Goal: Complete application form: Complete application form

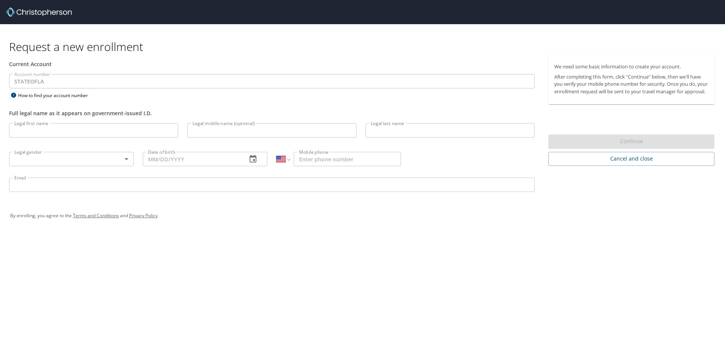
select select "US"
click at [149, 131] on input "Legal first name" at bounding box center [93, 130] width 169 height 14
type input "r"
type input "Rodney"
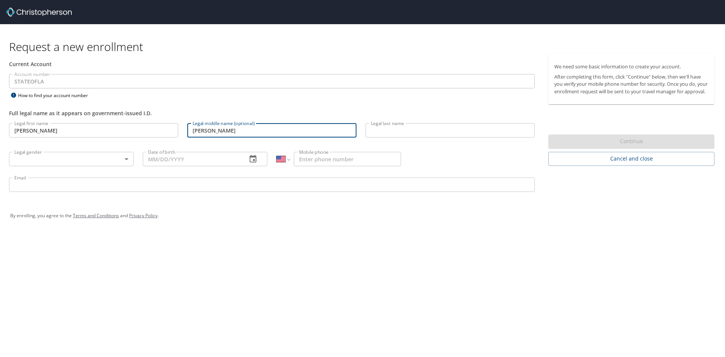
type input "Lee"
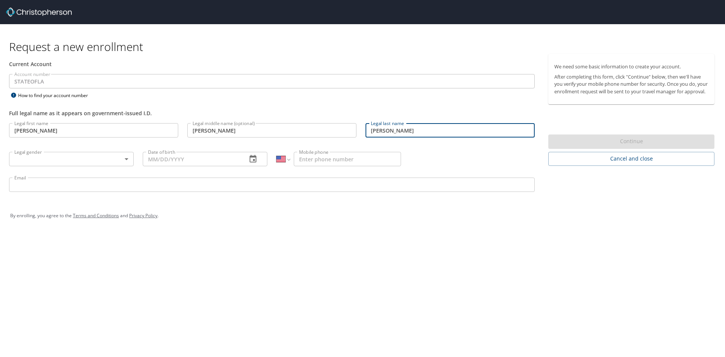
type input "Ward"
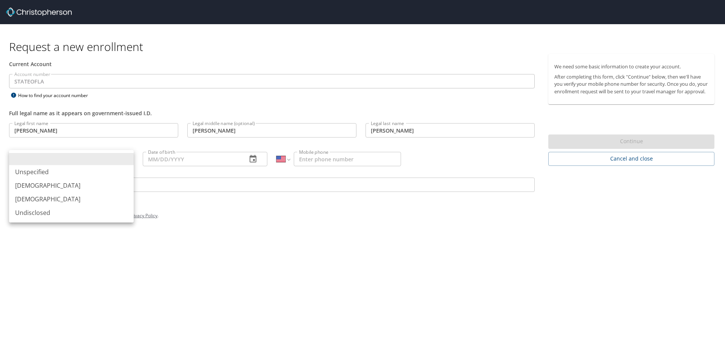
click at [125, 157] on body "Request a new enrollment Current Account Account number STATEOFLA Account numbe…" at bounding box center [362, 178] width 725 height 357
click at [62, 182] on li "Male" at bounding box center [71, 185] width 125 height 14
type input "Male"
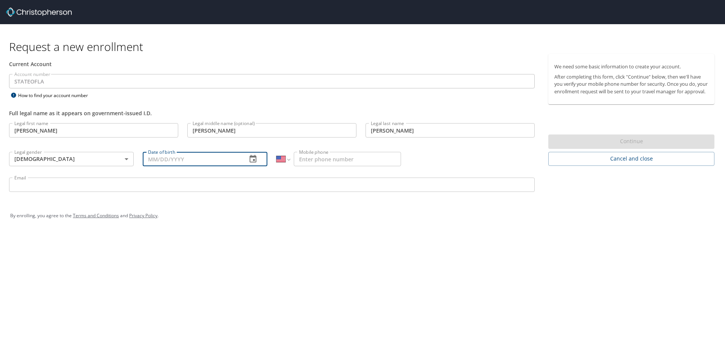
click at [230, 161] on input "Date of birth" at bounding box center [192, 159] width 98 height 14
type input "08/05/1974"
click at [306, 156] on input "Mobile phone" at bounding box center [347, 159] width 107 height 14
type input "(318) 307-3285"
click at [58, 186] on input "Email" at bounding box center [271, 184] width 525 height 14
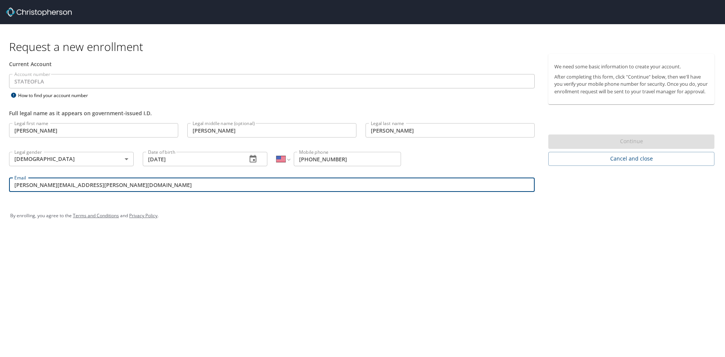
type input "rodney.ward@la.gov"
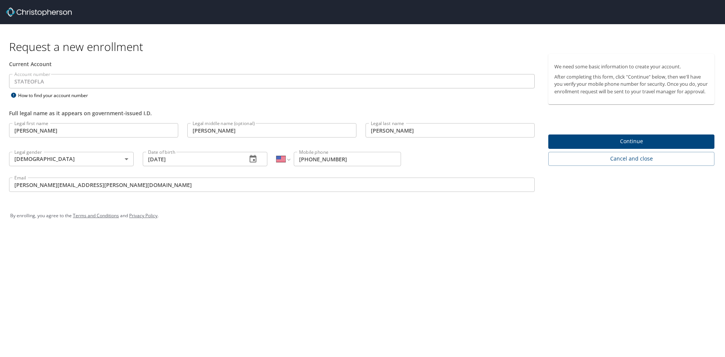
click at [610, 147] on div "Continue" at bounding box center [631, 141] width 166 height 15
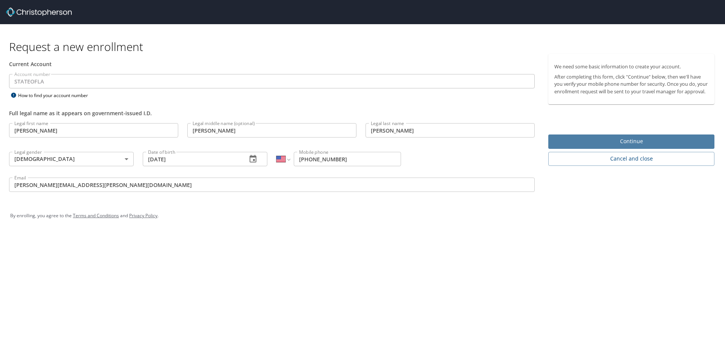
click at [610, 146] on span "Continue" at bounding box center [631, 141] width 154 height 9
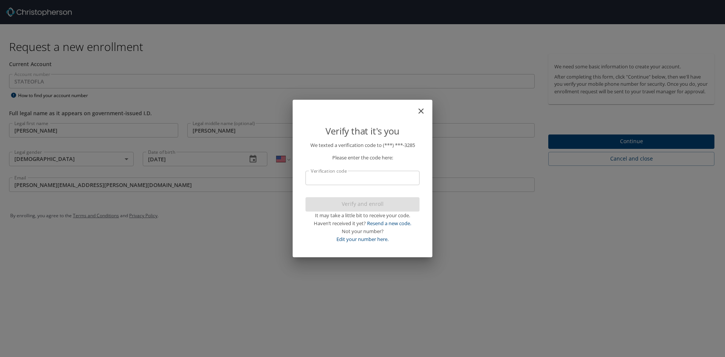
click at [334, 175] on input "Verification code" at bounding box center [362, 178] width 114 height 14
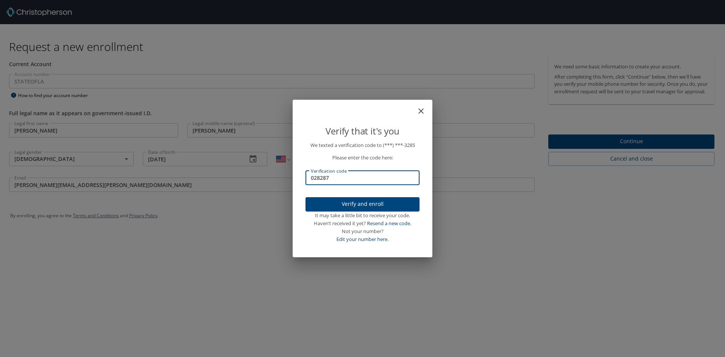
type input "028287"
click at [337, 203] on span "Verify and enroll" at bounding box center [362, 203] width 102 height 9
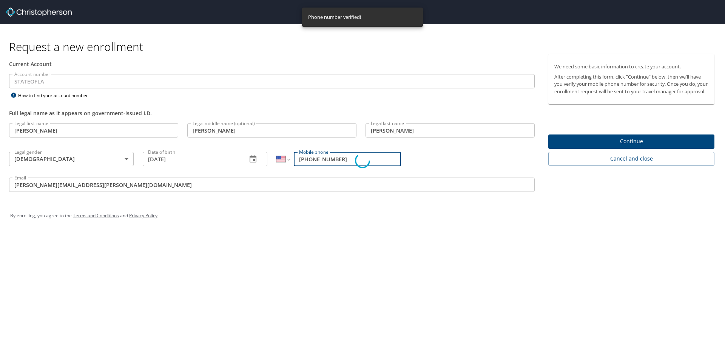
click at [607, 146] on div "Verify that it's you We texted a verification code to (***) ***- 3285 Please en…" at bounding box center [362, 178] width 725 height 357
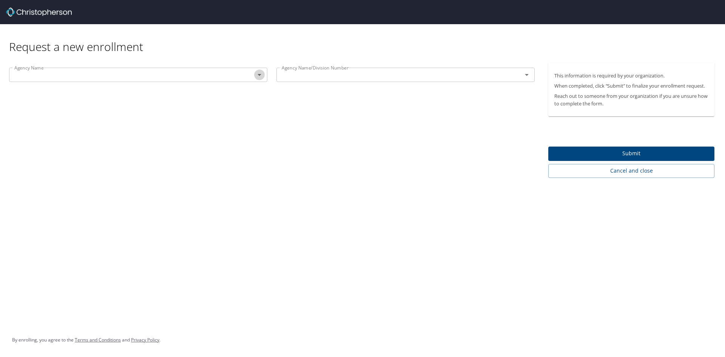
click at [258, 75] on icon "Open" at bounding box center [259, 74] width 9 height 9
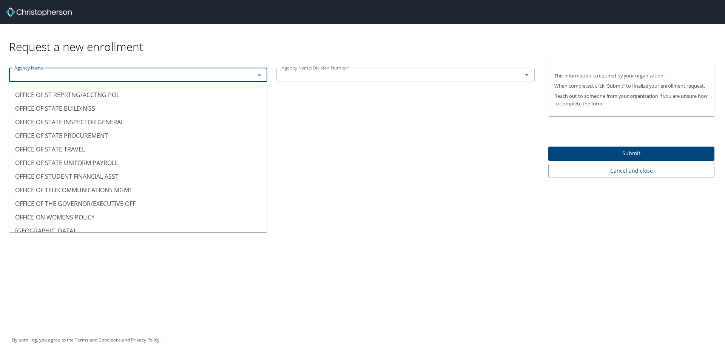
scroll to position [4842, 0]
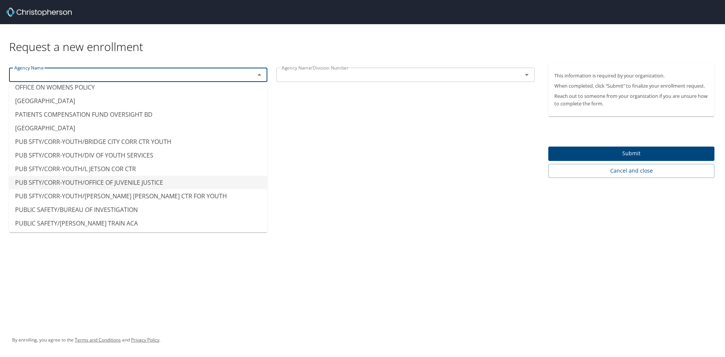
click at [94, 182] on li "PUB SFTY/CORR-YOUTH/OFFICE OF JUVENILE JUSTICE" at bounding box center [138, 182] width 258 height 14
type input "PUB SFTY/CORR-YOUTH/OFFICE OF JUVENILE JUSTICE"
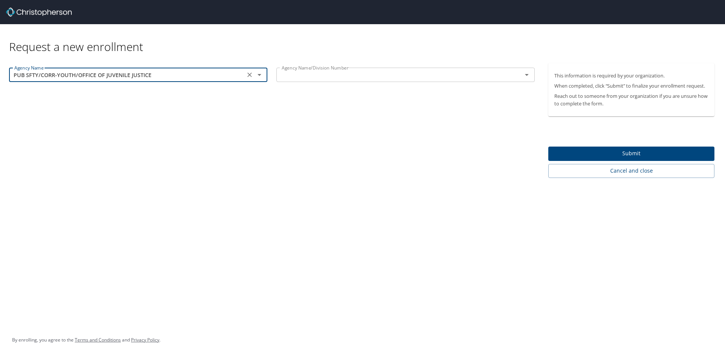
click at [528, 75] on icon "Open" at bounding box center [526, 74] width 9 height 9
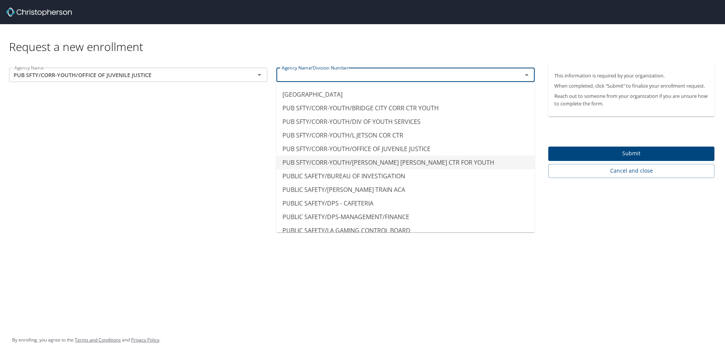
scroll to position [4849, 0]
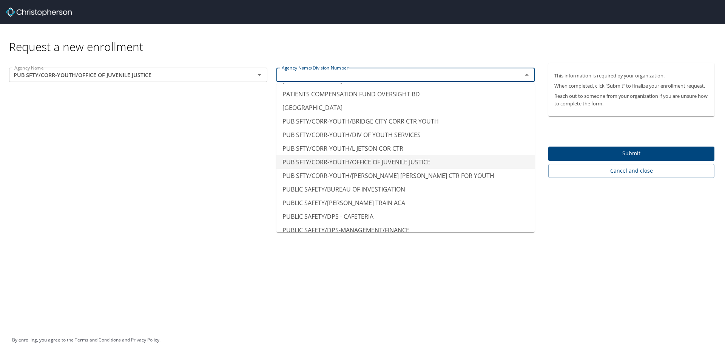
click at [368, 162] on li "PUB SFTY/CORR-YOUTH/OFFICE OF JUVENILE JUSTICE" at bounding box center [405, 162] width 258 height 14
type input "PUB SFTY/CORR-YOUTH/OFFICE OF JUVENILE JUSTICE"
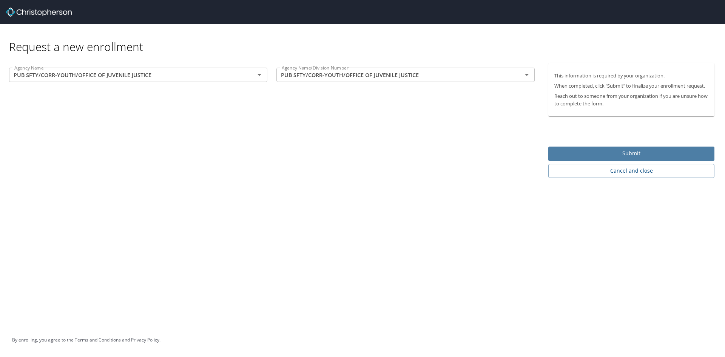
click at [572, 151] on span "Submit" at bounding box center [631, 153] width 154 height 9
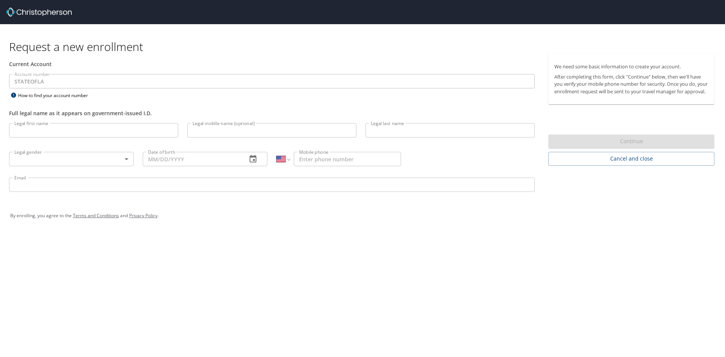
select select "US"
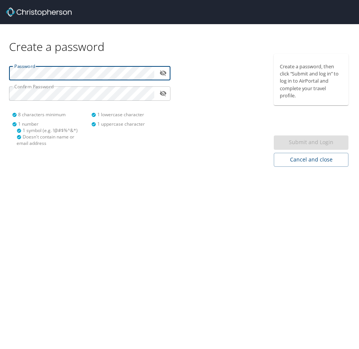
click at [165, 74] on icon "toggle password visibility" at bounding box center [163, 72] width 7 height 7
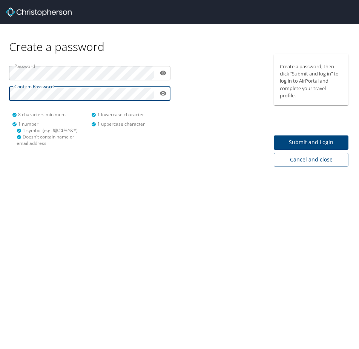
click at [340, 140] on span "Submit and Login" at bounding box center [311, 142] width 63 height 9
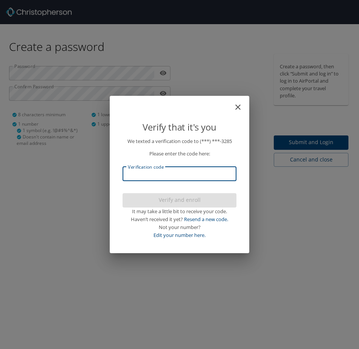
click at [184, 175] on input "Verification code" at bounding box center [180, 174] width 114 height 14
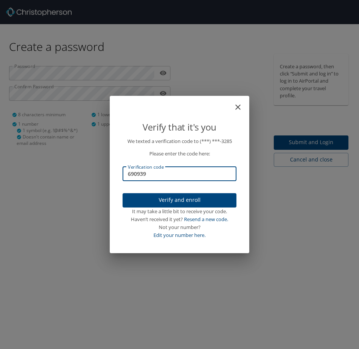
type input "690939"
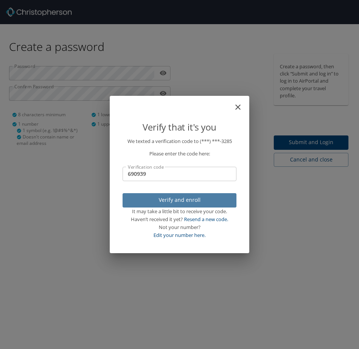
click at [170, 197] on span "Verify and enroll" at bounding box center [180, 199] width 102 height 9
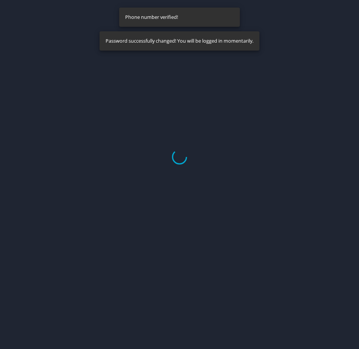
select select "US"
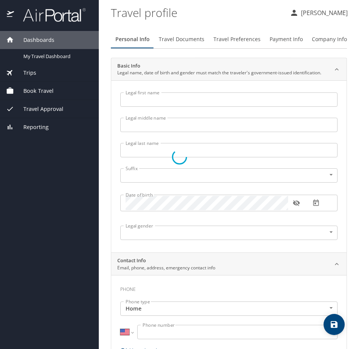
type input "Rodney"
type input "Lee"
type input "Ward"
type input "Male"
select select "US"
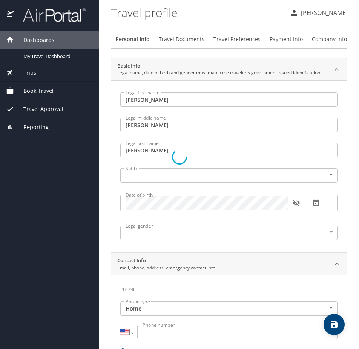
select select "US"
click at [326, 173] on body "Dashboards My Travel Dashboard Trips Current / Future Trips Past Trips Trips Mi…" at bounding box center [179, 174] width 359 height 349
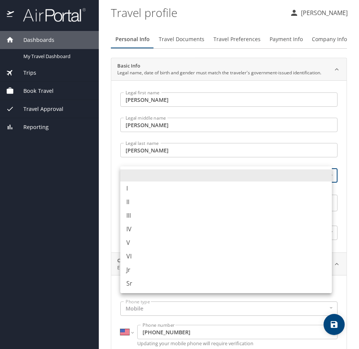
click at [326, 173] on li at bounding box center [226, 175] width 212 height 12
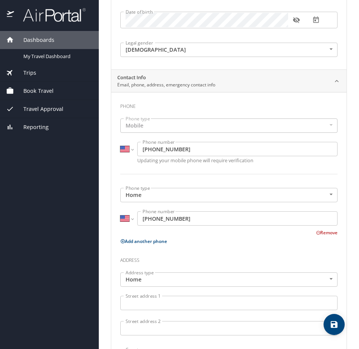
scroll to position [226, 0]
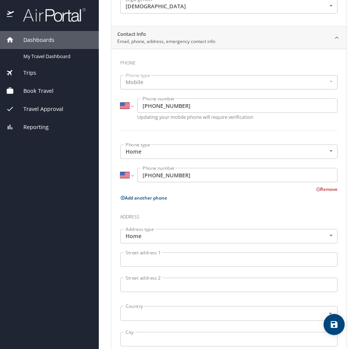
click at [323, 189] on button "Remove" at bounding box center [327, 189] width 22 height 6
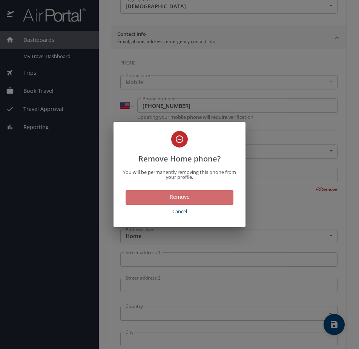
click at [217, 196] on span "Remove" at bounding box center [180, 196] width 96 height 9
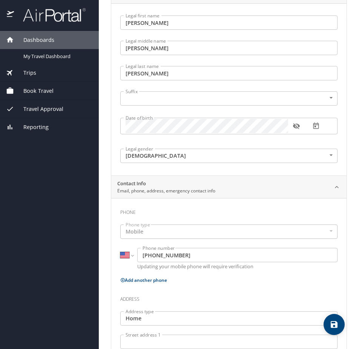
scroll to position [75, 0]
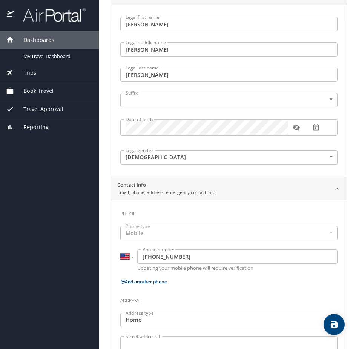
click at [334, 186] on icon at bounding box center [337, 189] width 8 height 8
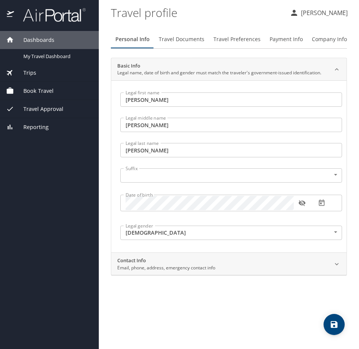
scroll to position [0, 0]
click at [335, 262] on icon at bounding box center [337, 264] width 8 height 8
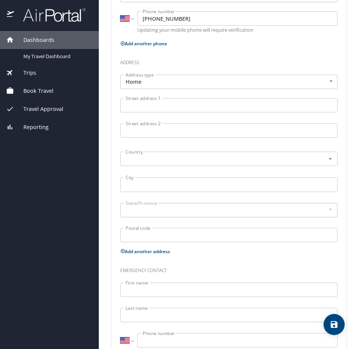
scroll to position [302, 0]
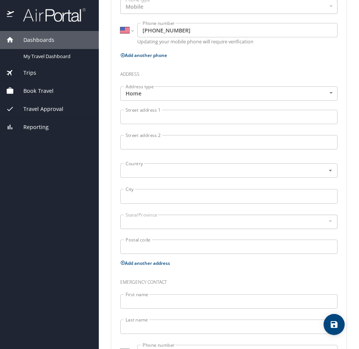
click at [153, 118] on input "Street address 1" at bounding box center [228, 117] width 217 height 14
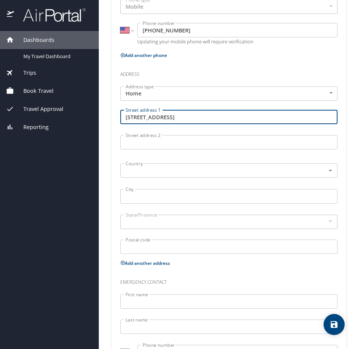
type input "200 River Oaks Drive"
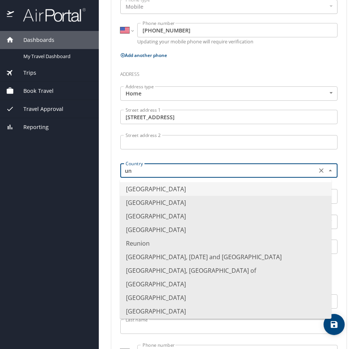
click at [159, 189] on li "United States of America" at bounding box center [226, 189] width 212 height 14
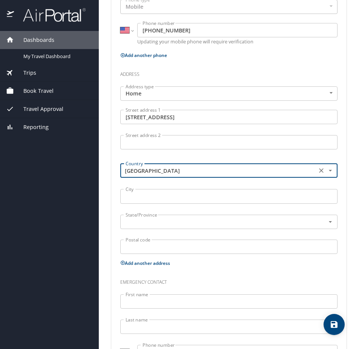
type input "United States of America"
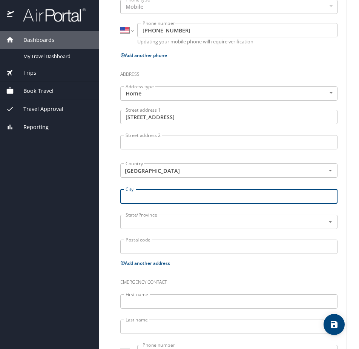
click at [153, 192] on input "City" at bounding box center [228, 196] width 217 height 14
type input "West Monroe"
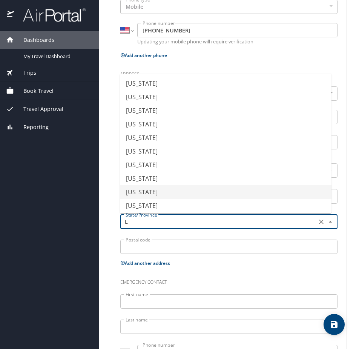
click at [147, 192] on li "Louisiana" at bounding box center [226, 192] width 212 height 14
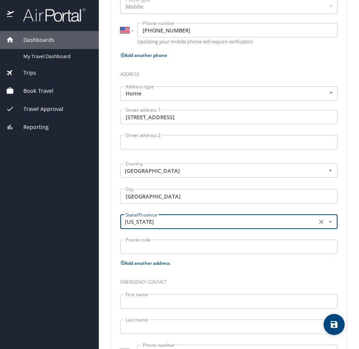
type input "Louisiana"
click at [151, 246] on input "Postal code" at bounding box center [228, 247] width 217 height 14
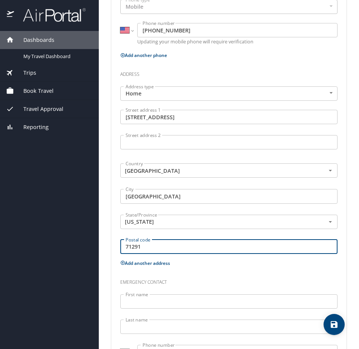
scroll to position [362, 0]
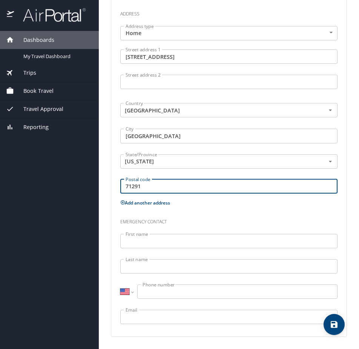
type input "71291"
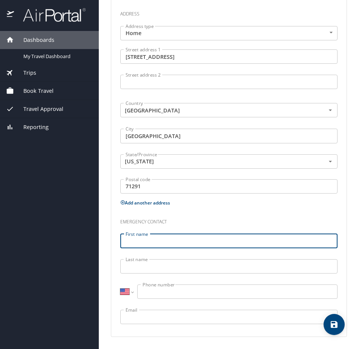
click at [151, 240] on input "First name" at bounding box center [228, 241] width 217 height 14
type input "Shannon"
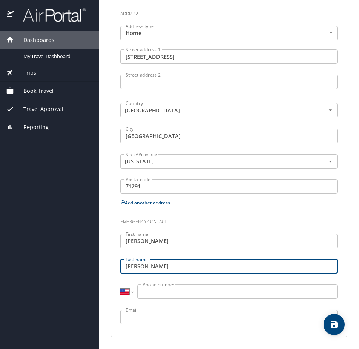
type input "Ward"
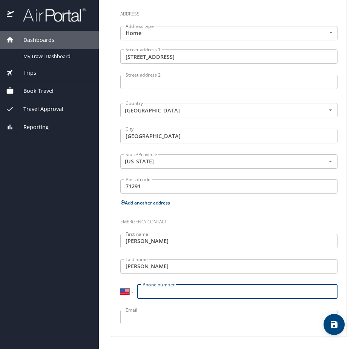
click at [189, 295] on input "Phone number" at bounding box center [237, 292] width 200 height 14
type input "(318) 355-1023"
click at [155, 315] on input "Email" at bounding box center [228, 317] width 217 height 14
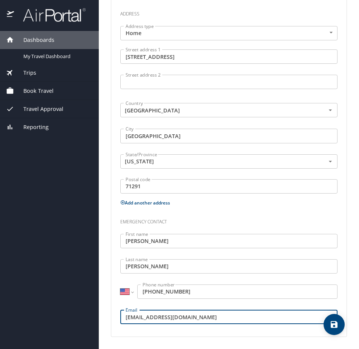
type input "mrsward@hotmail.com"
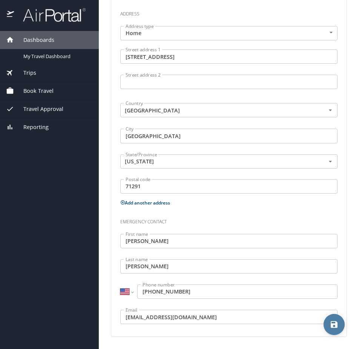
click at [335, 321] on icon "save" at bounding box center [334, 324] width 9 height 9
select select "US"
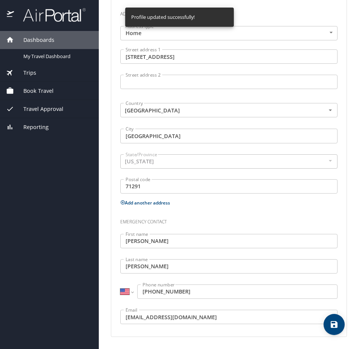
select select "US"
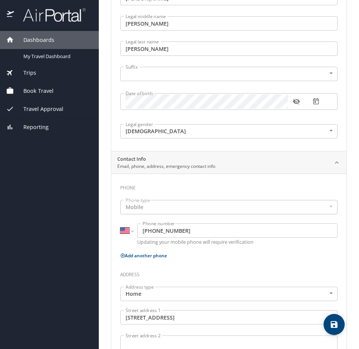
scroll to position [0, 0]
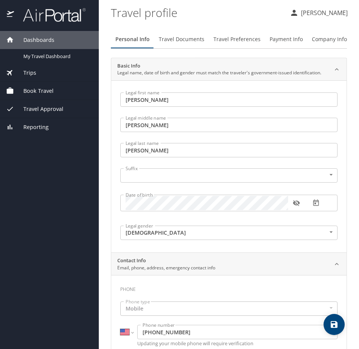
click at [178, 37] on span "Travel Documents" at bounding box center [182, 39] width 46 height 9
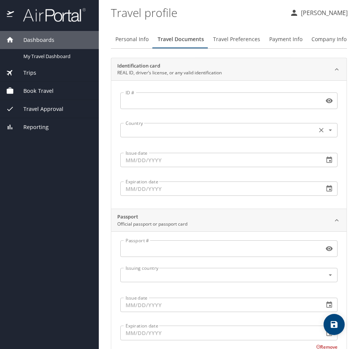
click at [329, 130] on icon "Open" at bounding box center [330, 130] width 3 height 2
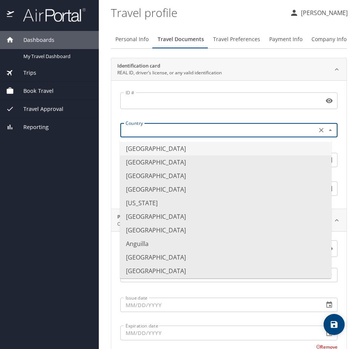
click at [270, 145] on li "United States of America" at bounding box center [226, 149] width 212 height 14
type input "United States of America"
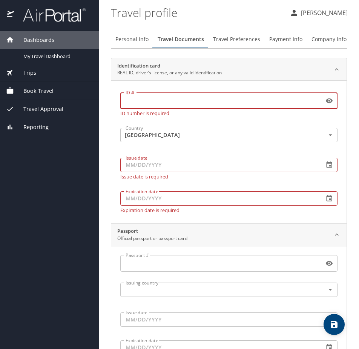
click at [223, 97] on input "ID #" at bounding box center [220, 101] width 201 height 14
type input "005800275"
click at [322, 165] on button "button" at bounding box center [329, 165] width 17 height 17
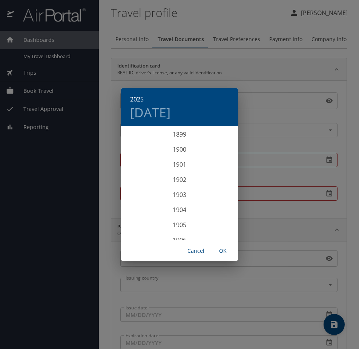
scroll to position [1857, 0]
click at [180, 163] on div "2024" at bounding box center [179, 164] width 117 height 15
click at [176, 195] on div "Aug" at bounding box center [179, 197] width 39 height 28
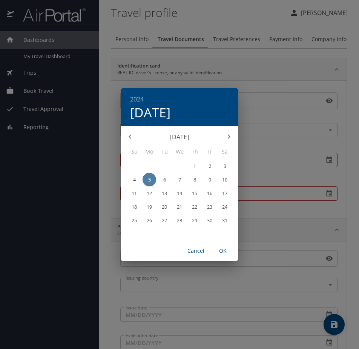
click at [146, 179] on span "5" at bounding box center [150, 179] width 14 height 5
click at [223, 252] on span "OK" at bounding box center [223, 250] width 18 height 9
type input "08/05/2024"
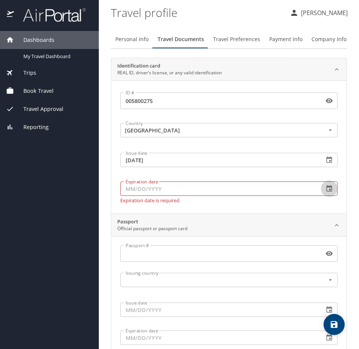
click at [326, 188] on icon "button" at bounding box center [330, 189] width 8 height 8
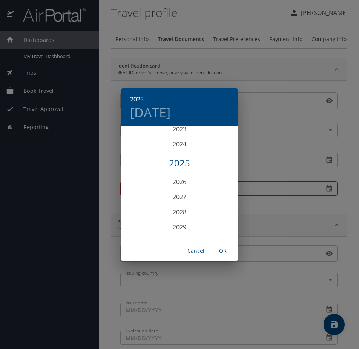
scroll to position [1894, 0]
click at [177, 223] on div "2030" at bounding box center [179, 224] width 117 height 15
click at [182, 195] on div "Aug" at bounding box center [179, 197] width 39 height 28
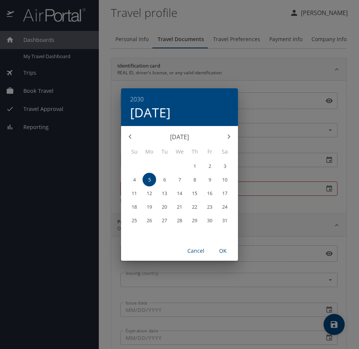
click at [148, 177] on span "5" at bounding box center [150, 179] width 14 height 5
click at [225, 248] on span "OK" at bounding box center [223, 250] width 18 height 9
type input "08/05/2030"
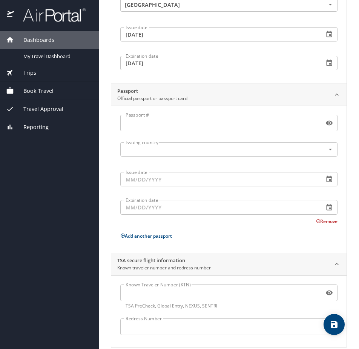
scroll to position [137, 0]
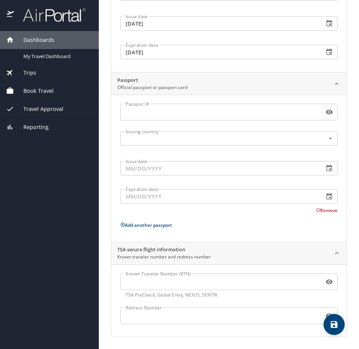
click at [332, 324] on icon "save" at bounding box center [334, 324] width 7 height 7
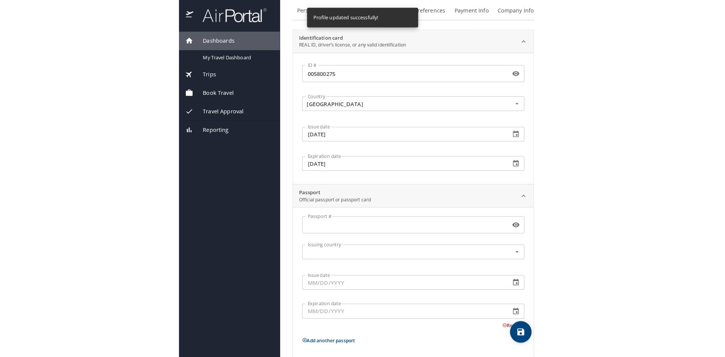
scroll to position [0, 0]
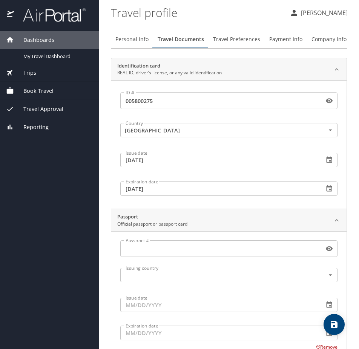
click at [54, 91] on div "Book Travel" at bounding box center [49, 91] width 87 height 8
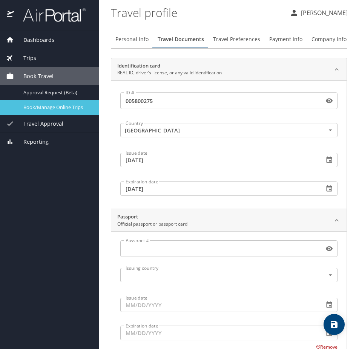
click at [74, 106] on span "Book/Manage Online Trips" at bounding box center [56, 107] width 66 height 7
